Goal: Check status: Check status

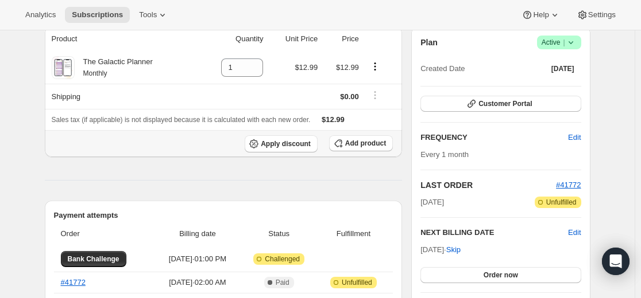
scroll to position [230, 0]
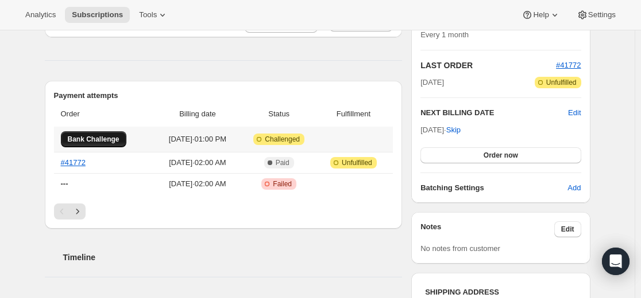
click at [118, 140] on span "Bank Challenge" at bounding box center [94, 139] width 52 height 9
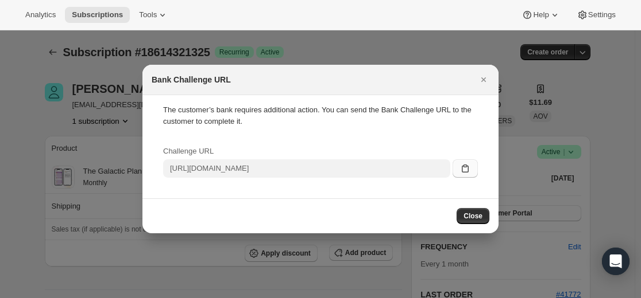
click at [464, 169] on icon ":rs:" at bounding box center [464, 168] width 11 height 11
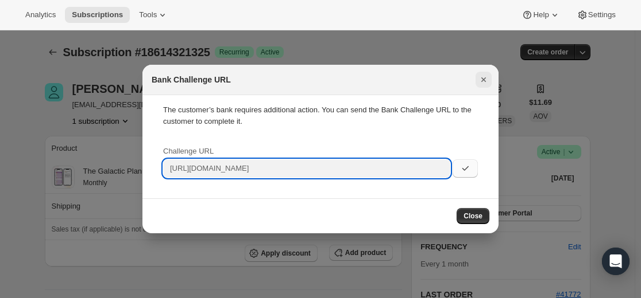
click at [484, 84] on icon "Close" at bounding box center [483, 79] width 11 height 11
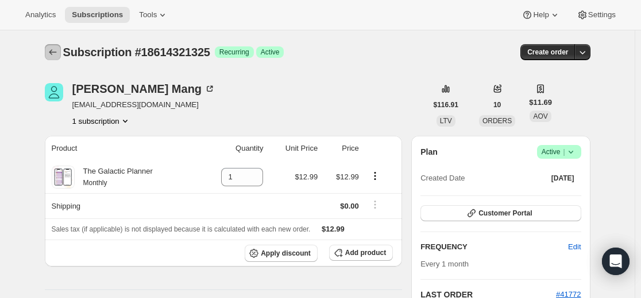
click at [54, 52] on icon "Subscriptions" at bounding box center [52, 51] width 11 height 11
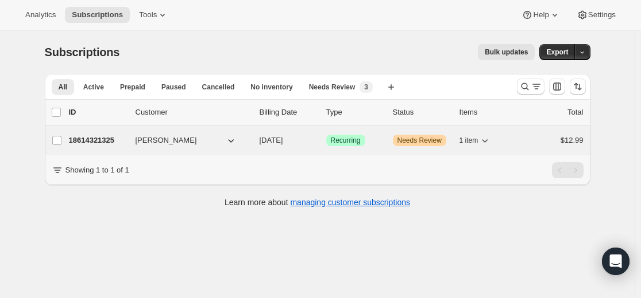
click at [98, 139] on p "18614321325" at bounding box center [97, 140] width 57 height 11
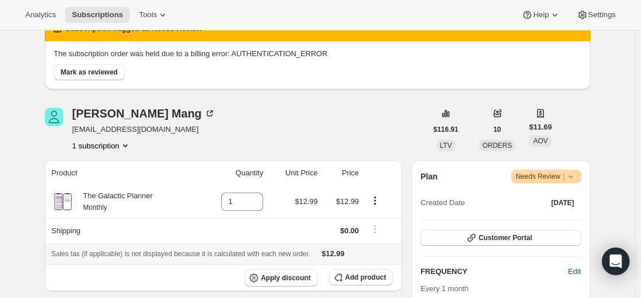
scroll to position [57, 0]
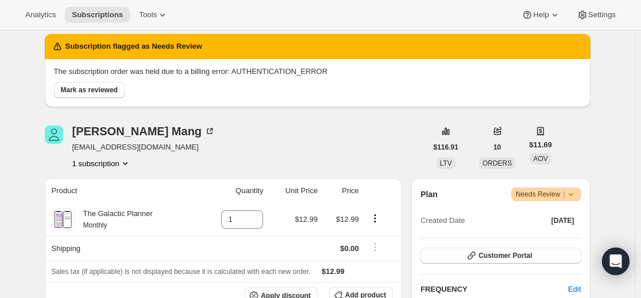
click at [575, 192] on icon at bounding box center [570, 194] width 11 height 11
